Goal: Task Accomplishment & Management: Manage account settings

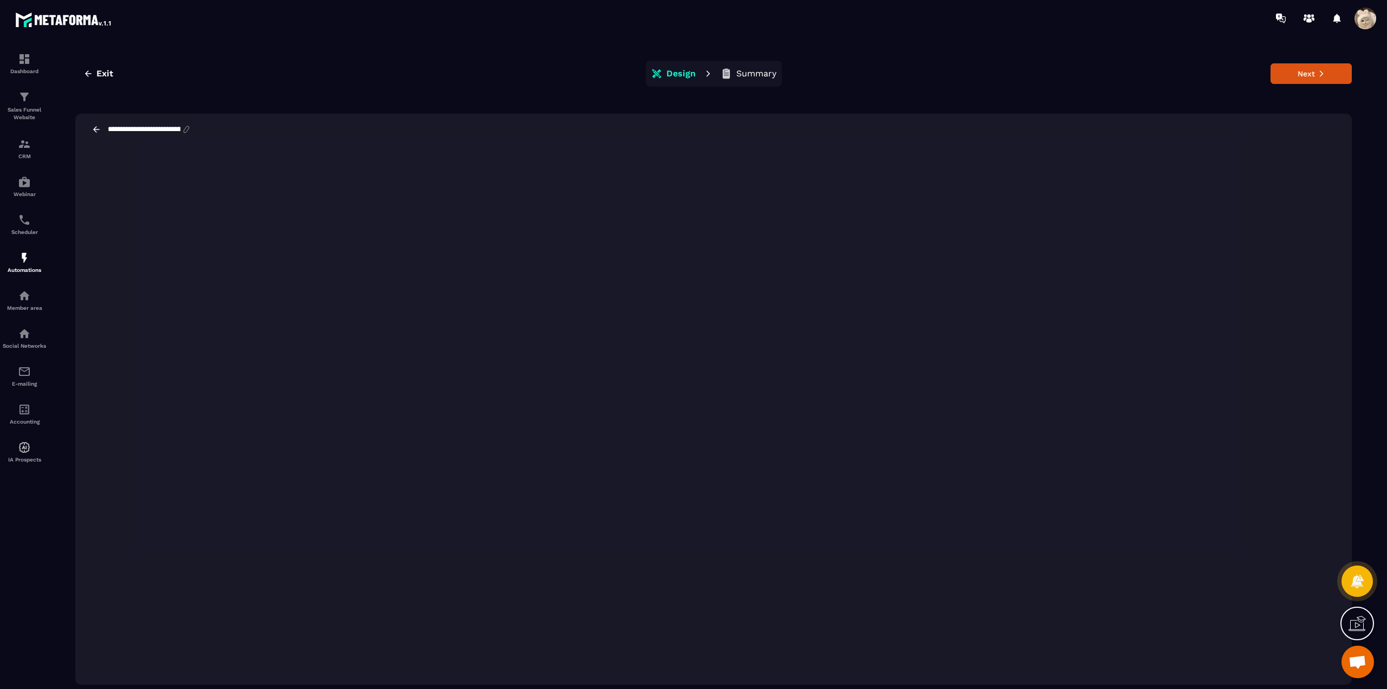
scroll to position [24, 0]
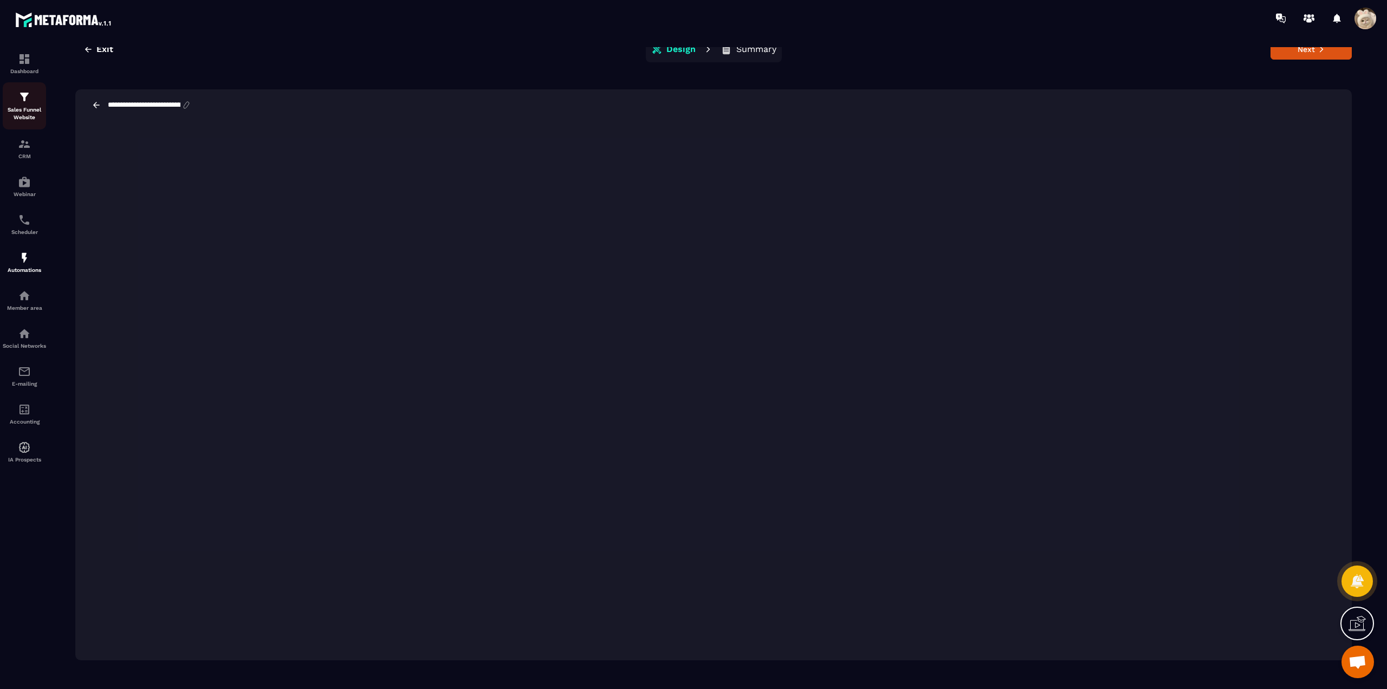
click at [30, 101] on img at bounding box center [24, 96] width 13 height 13
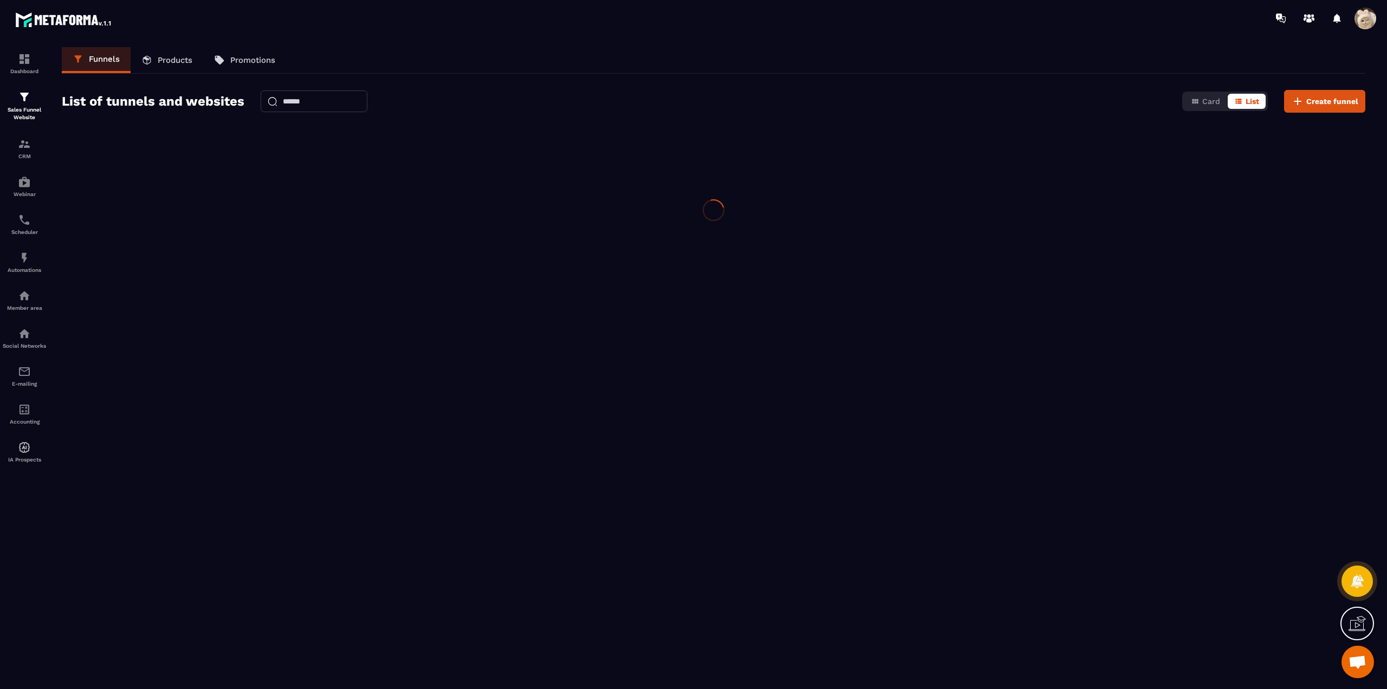
click at [30, 101] on img at bounding box center [24, 96] width 13 height 13
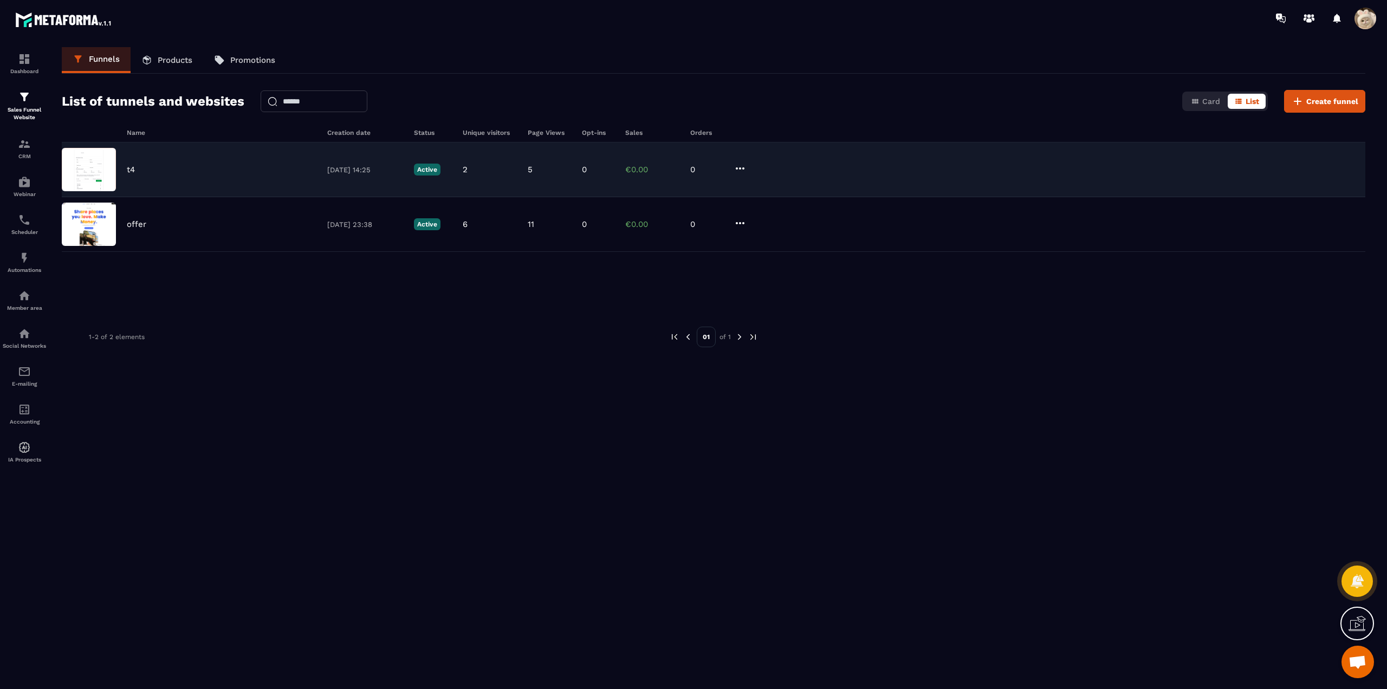
click at [129, 174] on div "t4 [DATE] 14:25 Active 2 5 0 €0.00 0" at bounding box center [713, 169] width 1303 height 55
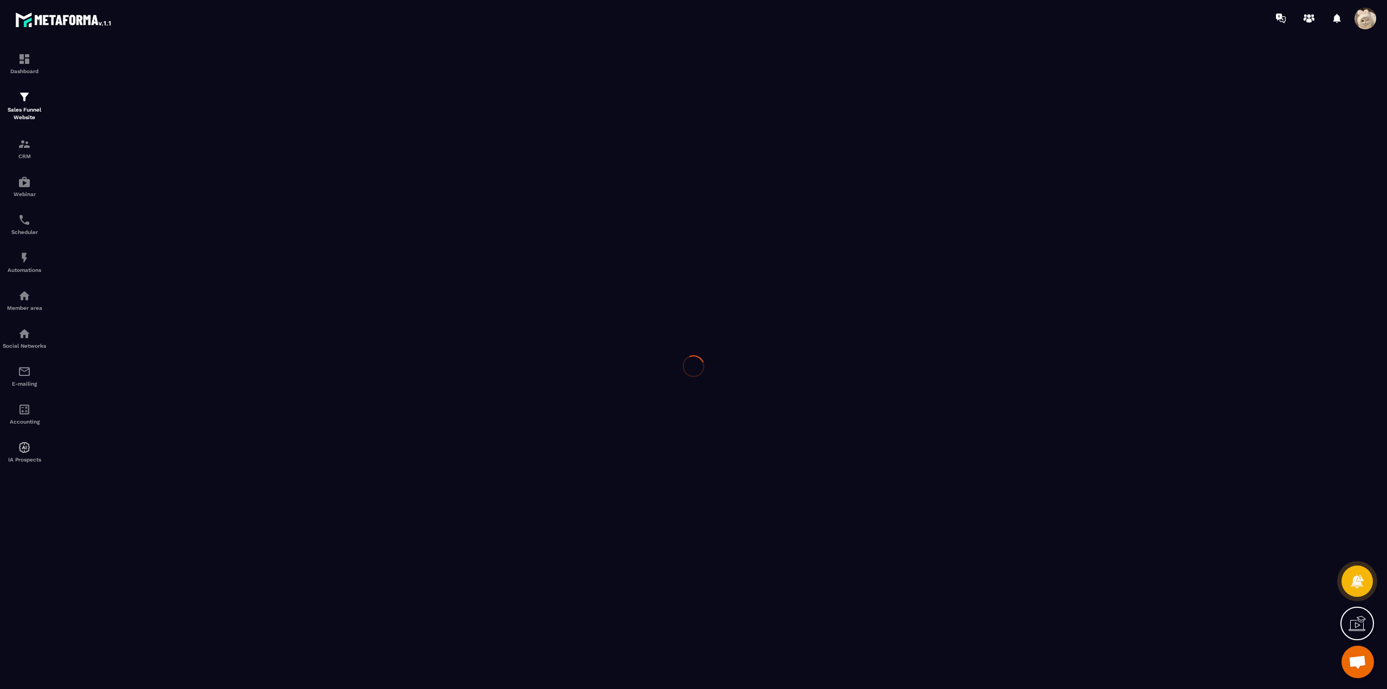
click at [129, 174] on div at bounding box center [693, 365] width 1387 height 659
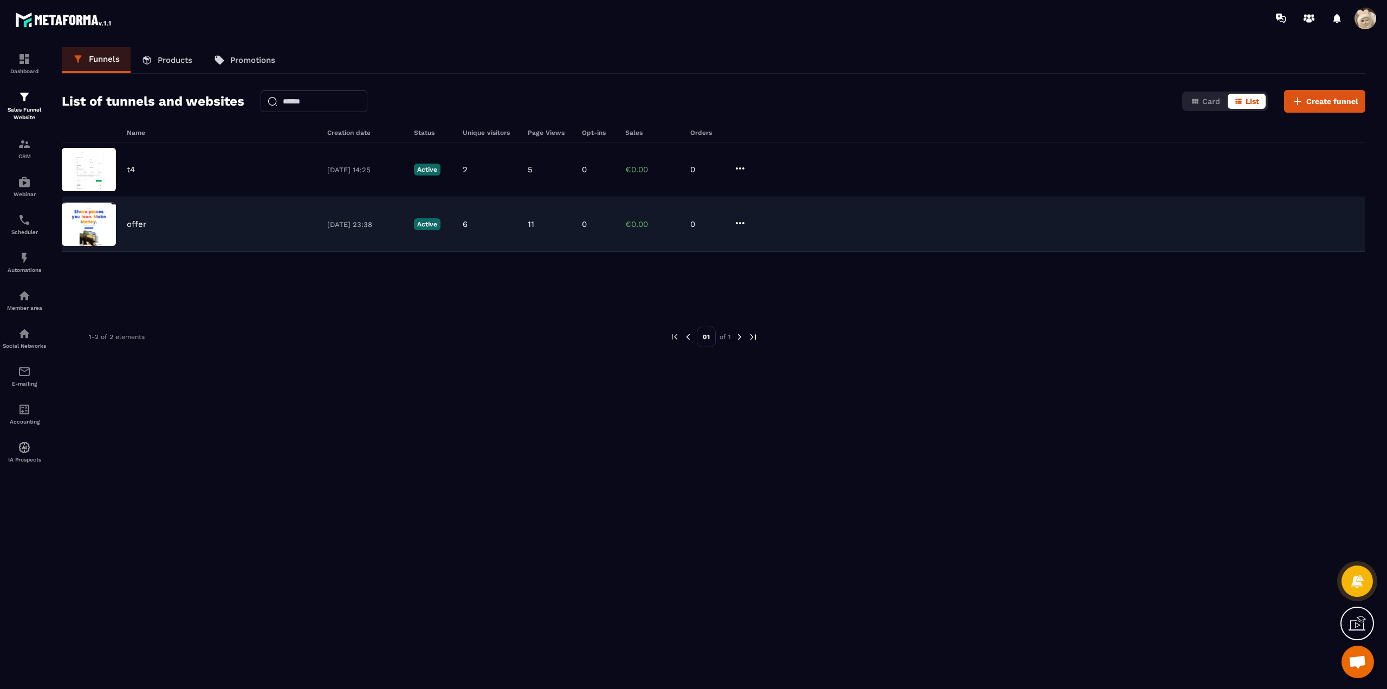
click at [146, 229] on div "offer [DATE] 23:38 Active 6 11 0 €0.00 0" at bounding box center [713, 224] width 1303 height 55
